Goal: Task Accomplishment & Management: Manage account settings

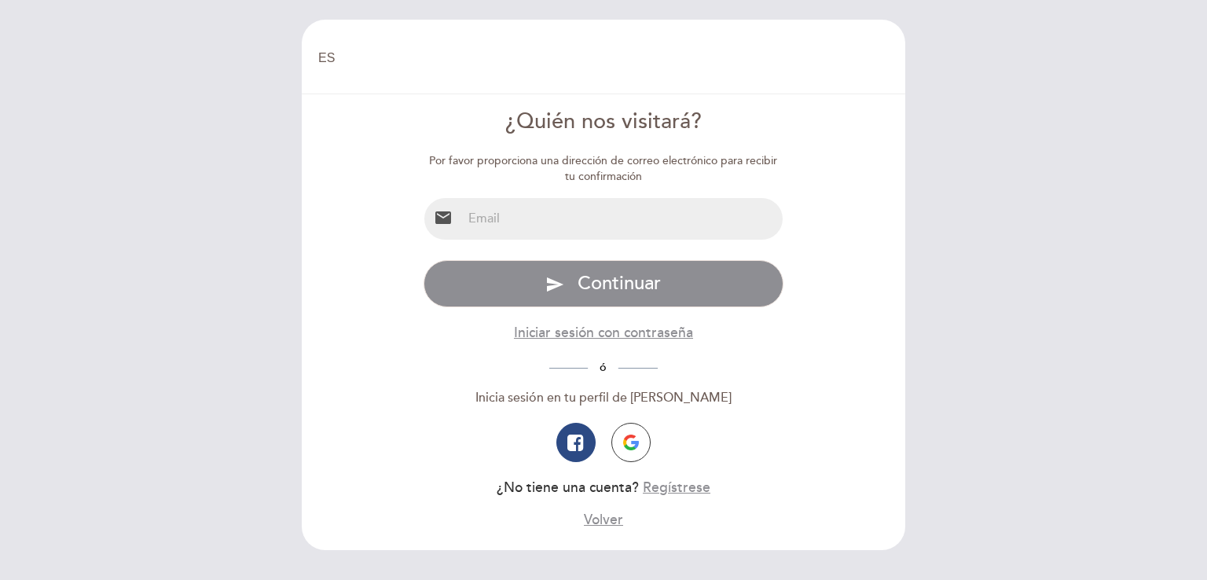
select select "es"
click at [498, 223] on input "email" at bounding box center [622, 219] width 321 height 42
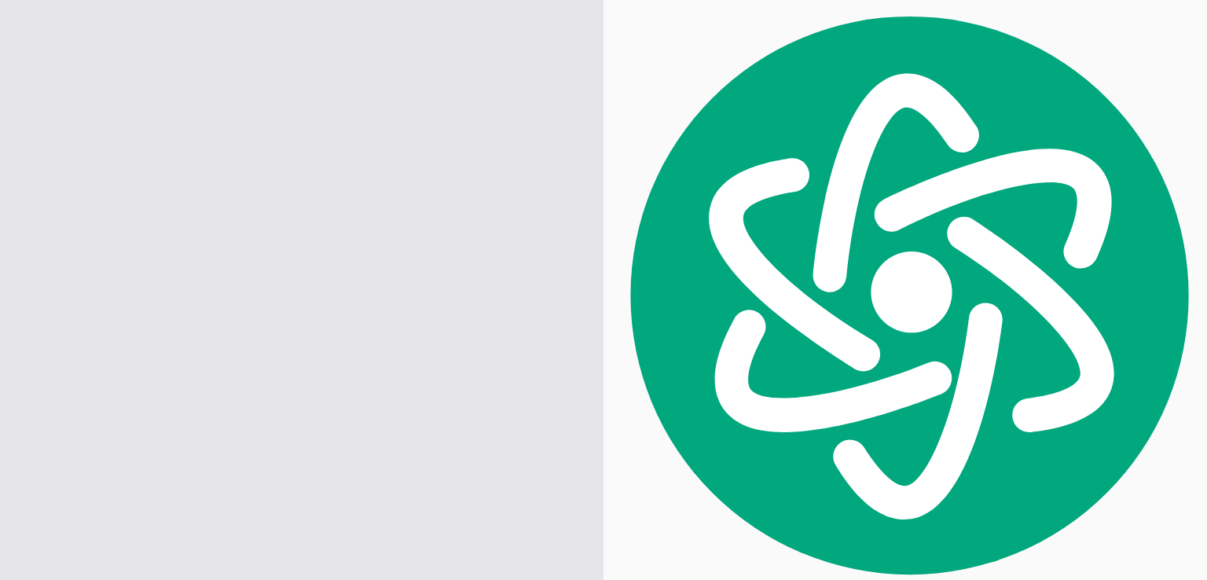
drag, startPoint x: 607, startPoint y: 215, endPoint x: 578, endPoint y: 221, distance: 29.6
type input "[EMAIL_ADDRESS][DOMAIN_NAME]"
type input "1"
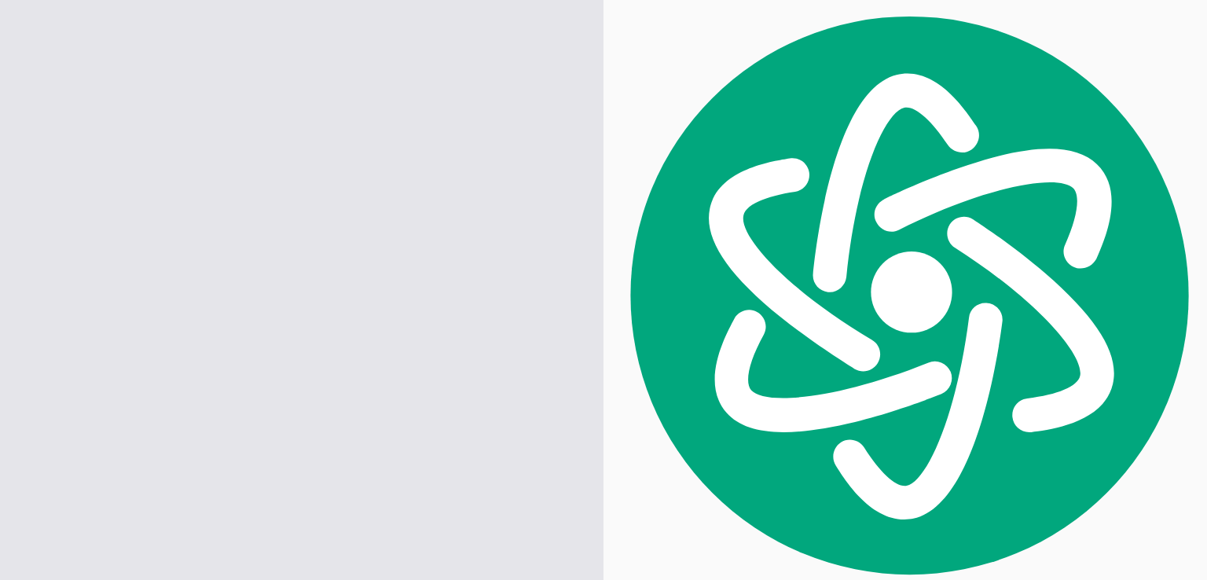
type input "7"
type input "1"
type input "5"
type input "1"
type input "3"
